Goal: Entertainment & Leisure: Consume media (video, audio)

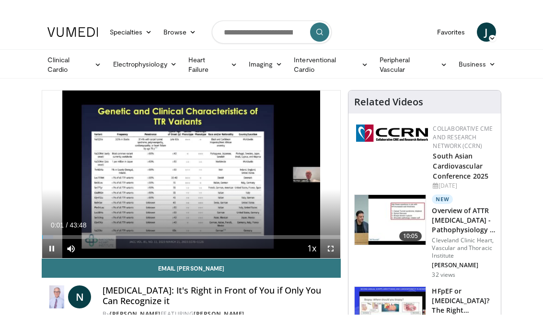
scroll to position [12, 0]
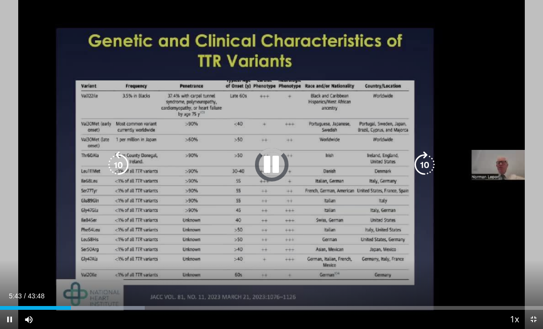
click at [77, 300] on div "Progress Bar" at bounding box center [72, 308] width 145 height 4
click at [105, 300] on div "Progress Bar" at bounding box center [131, 308] width 152 height 4
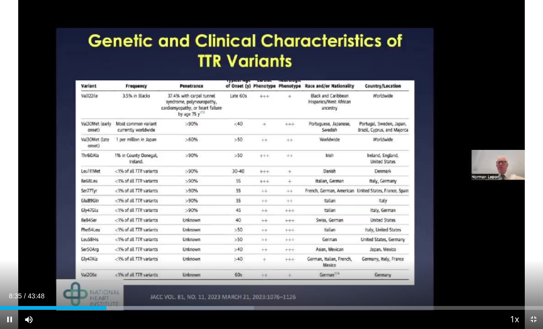
click at [118, 300] on div "Progress Bar" at bounding box center [177, 308] width 154 height 4
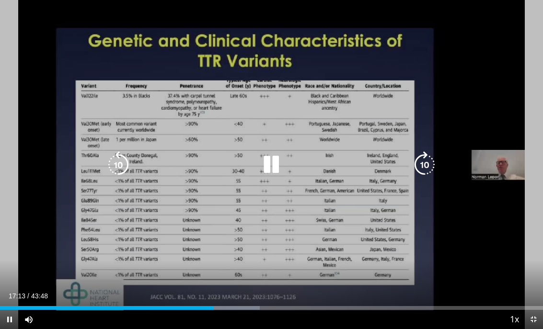
click at [271, 169] on icon "Video Player" at bounding box center [271, 164] width 27 height 27
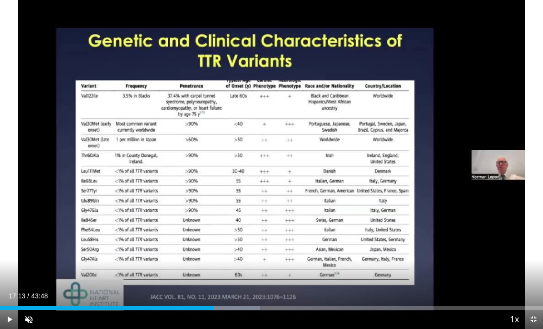
click at [31, 300] on span "Video Player" at bounding box center [28, 319] width 19 height 19
click at [191, 300] on div "Progress Bar" at bounding box center [107, 308] width 214 height 4
click at [331, 191] on div "10 seconds Tap to unmute" at bounding box center [271, 164] width 543 height 329
click at [314, 184] on div "10 seconds Tap to unmute" at bounding box center [271, 164] width 543 height 329
click at [304, 190] on div "10 seconds Tap to unmute" at bounding box center [271, 164] width 543 height 329
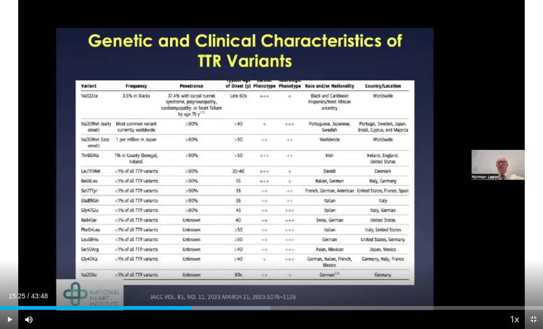
click at [243, 153] on div "10 seconds Tap to unmute" at bounding box center [271, 164] width 543 height 329
click at [2, 300] on span "Video Player" at bounding box center [9, 319] width 19 height 19
click at [16, 300] on span "Video Player" at bounding box center [9, 319] width 19 height 19
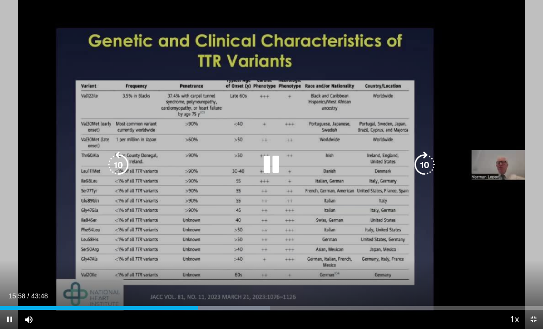
click at [122, 167] on icon "Video Player" at bounding box center [118, 164] width 27 height 27
click at [120, 163] on icon "Video Player" at bounding box center [118, 164] width 27 height 27
click at [121, 167] on icon "Video Player" at bounding box center [118, 164] width 27 height 27
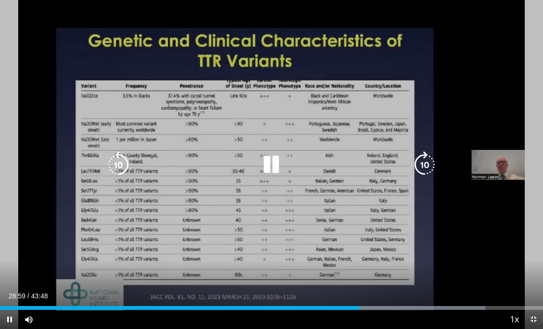
click at [267, 163] on icon "Video Player" at bounding box center [271, 164] width 27 height 27
